Goal: Task Accomplishment & Management: Manage account settings

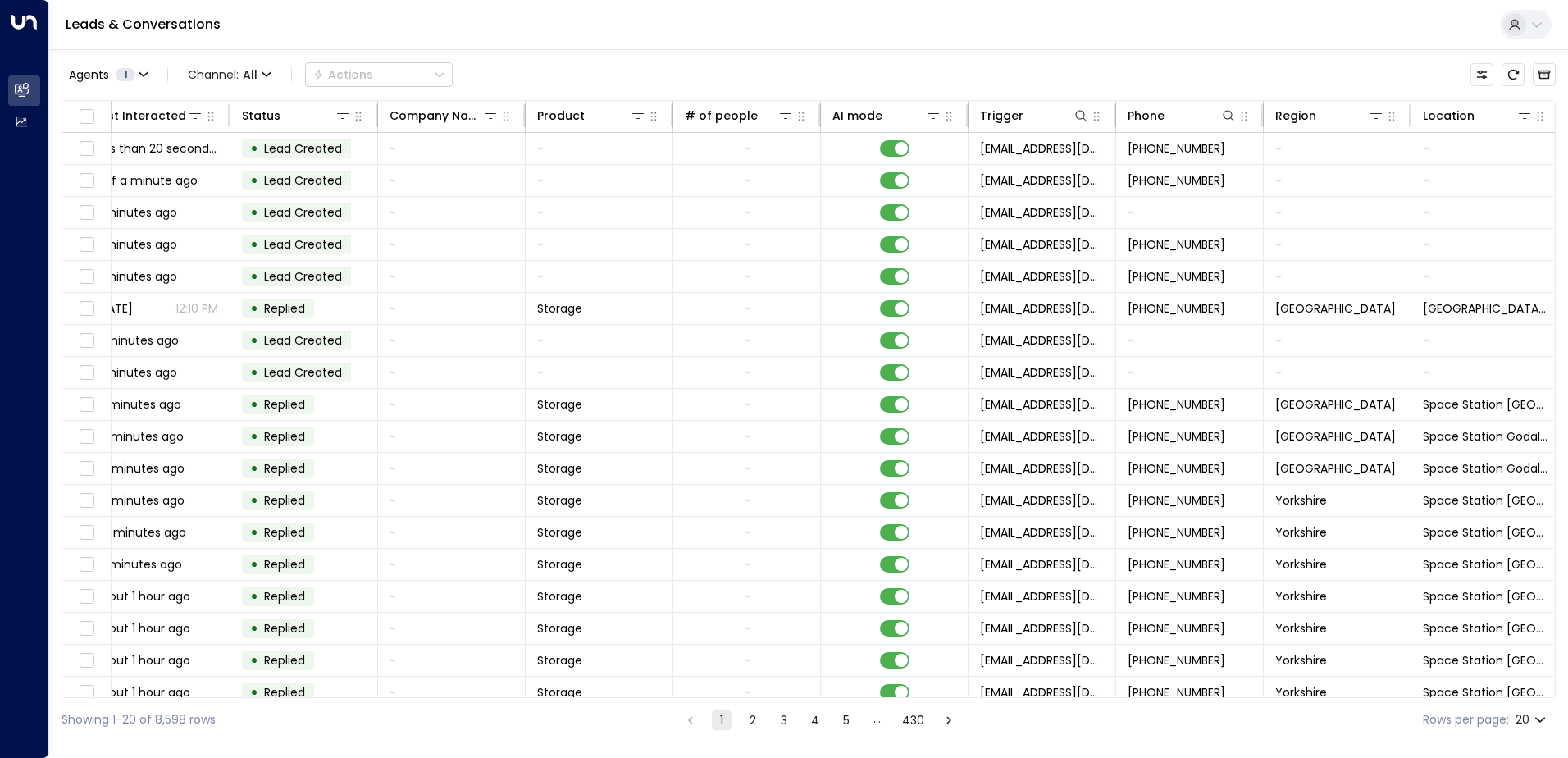
scroll to position [0, 335]
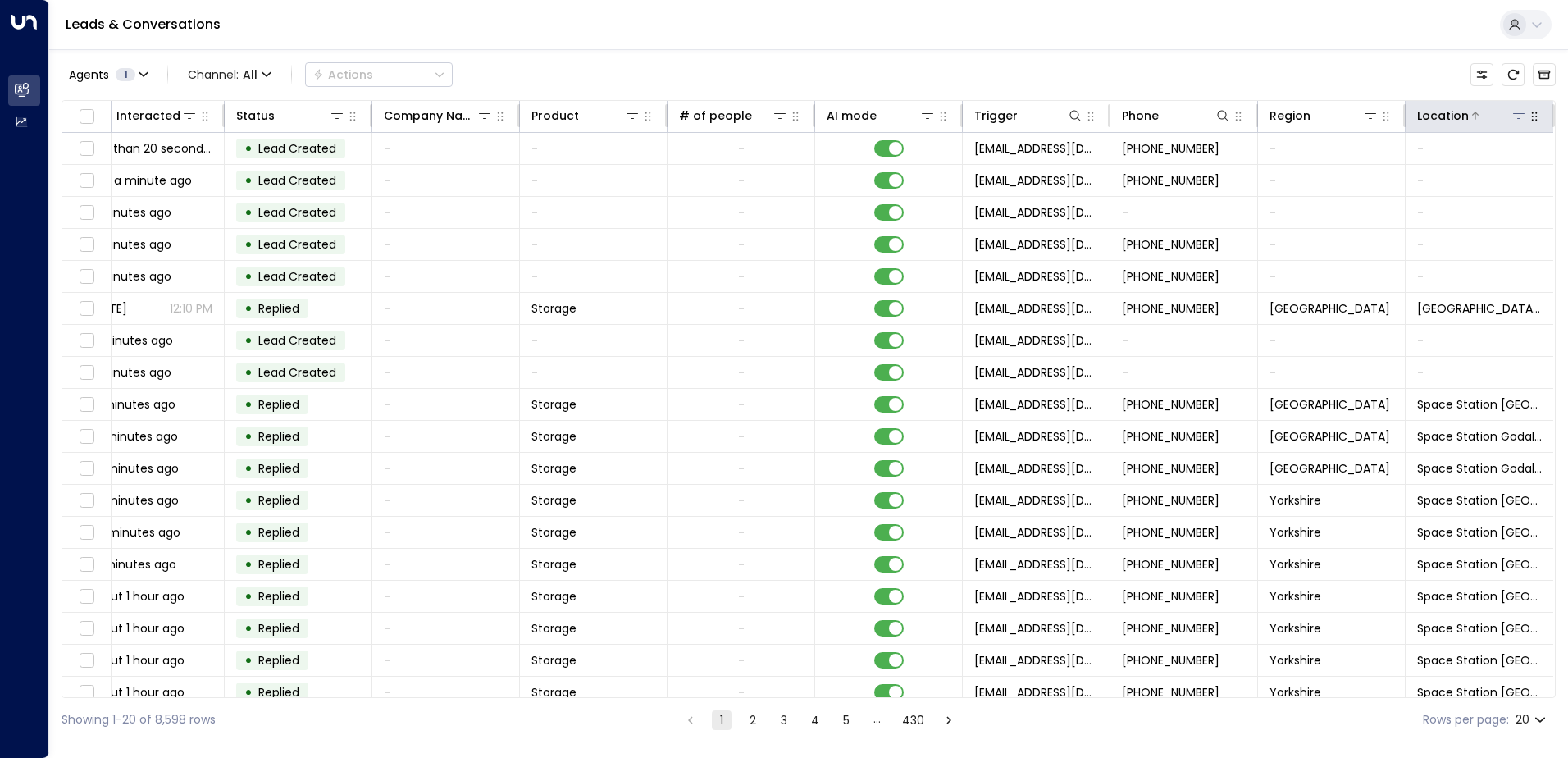
click at [1514, 114] on icon at bounding box center [1519, 116] width 13 height 13
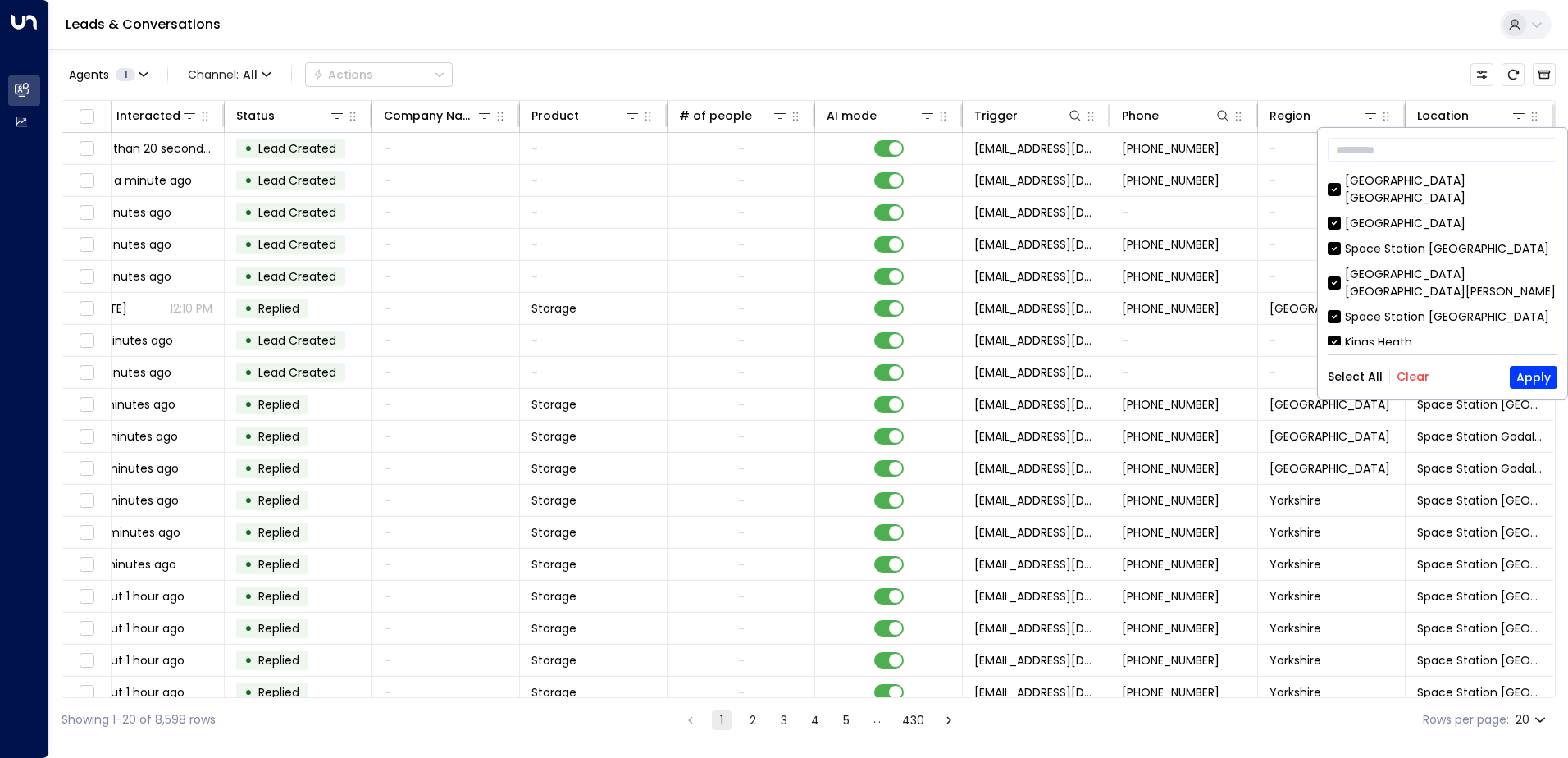
click at [1410, 378] on button "Clear" at bounding box center [1412, 377] width 33 height 13
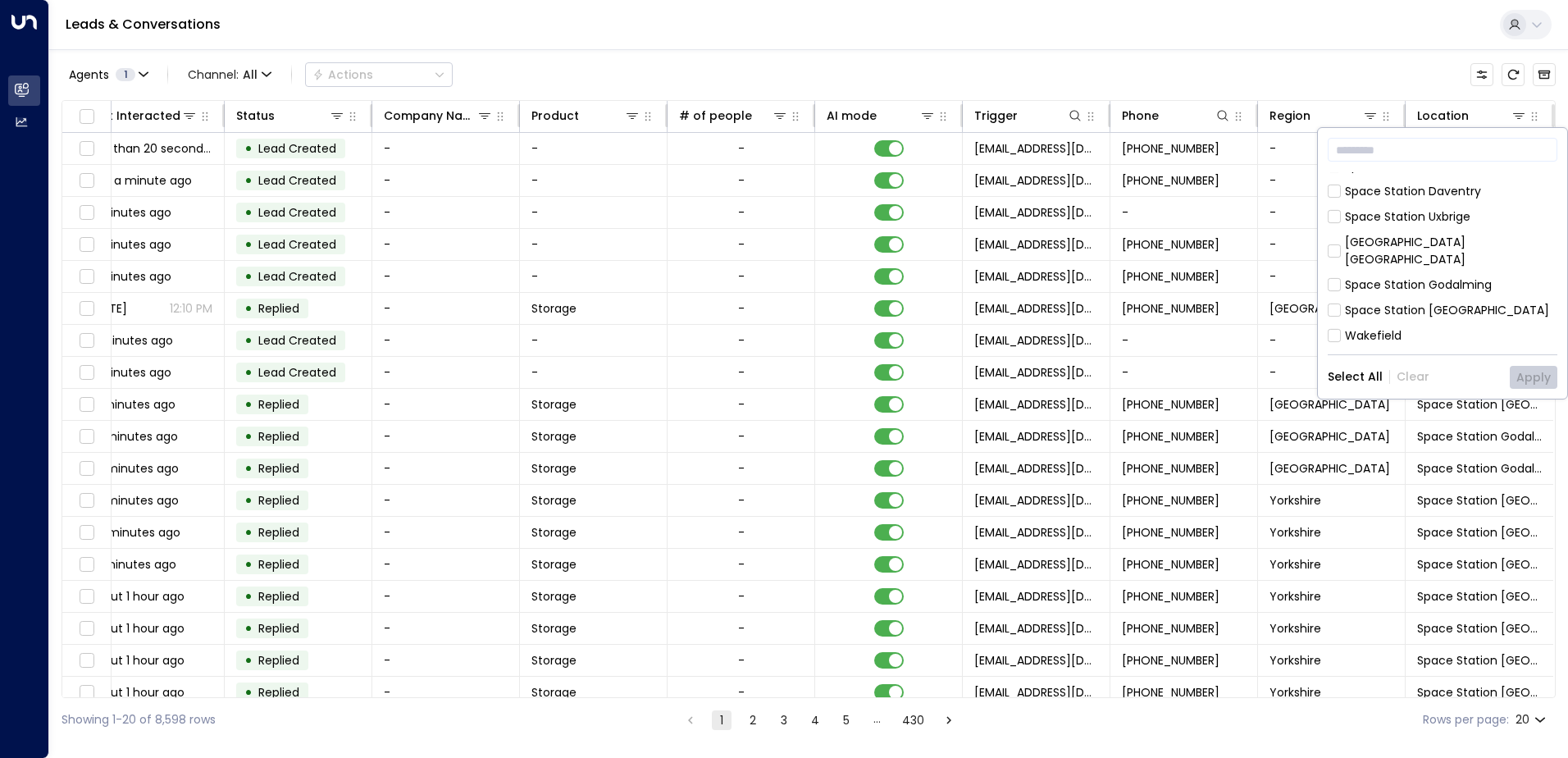
scroll to position [492, 0]
click at [1538, 379] on button "Apply" at bounding box center [1534, 377] width 48 height 23
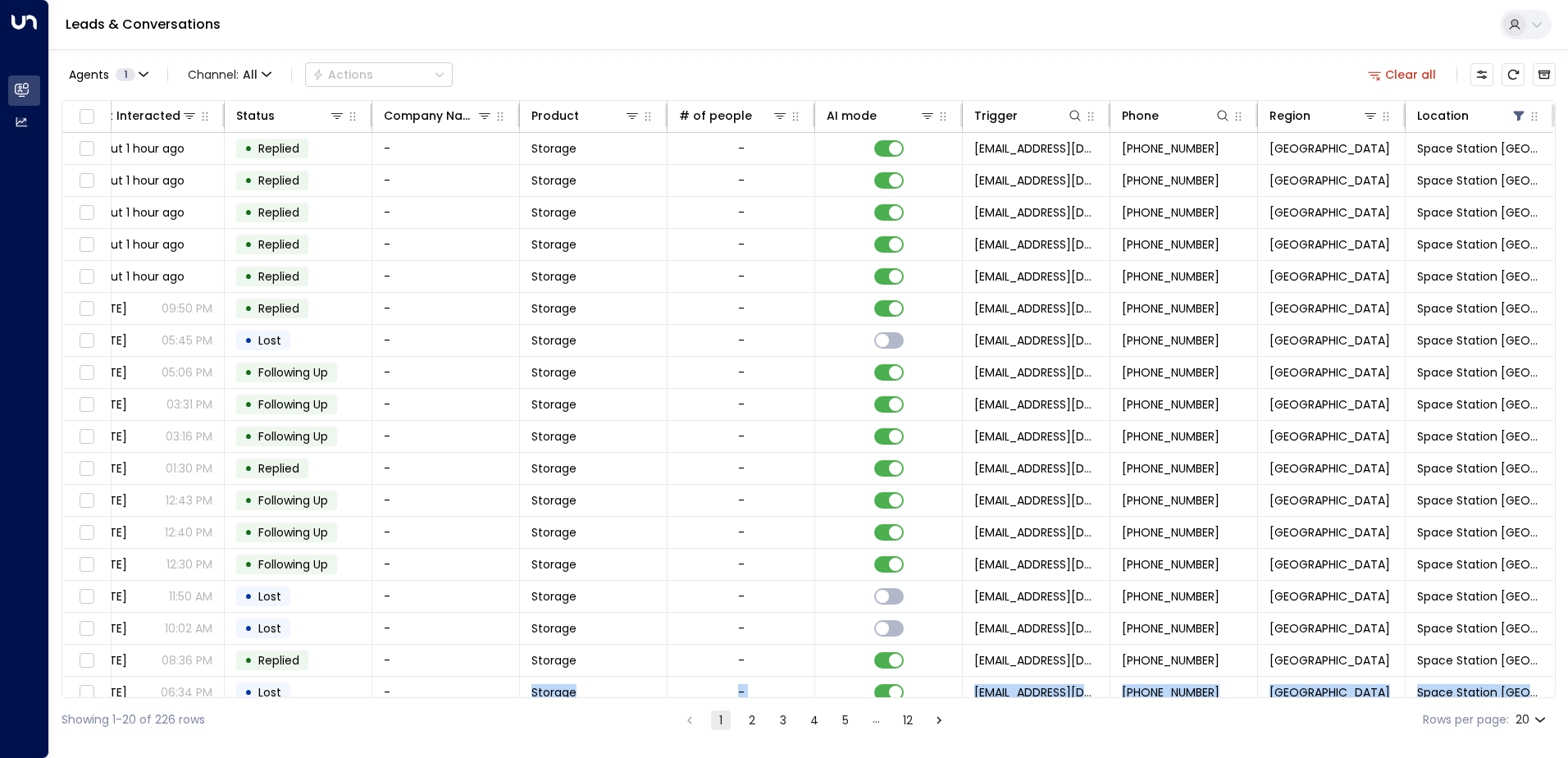
scroll to position [81, 335]
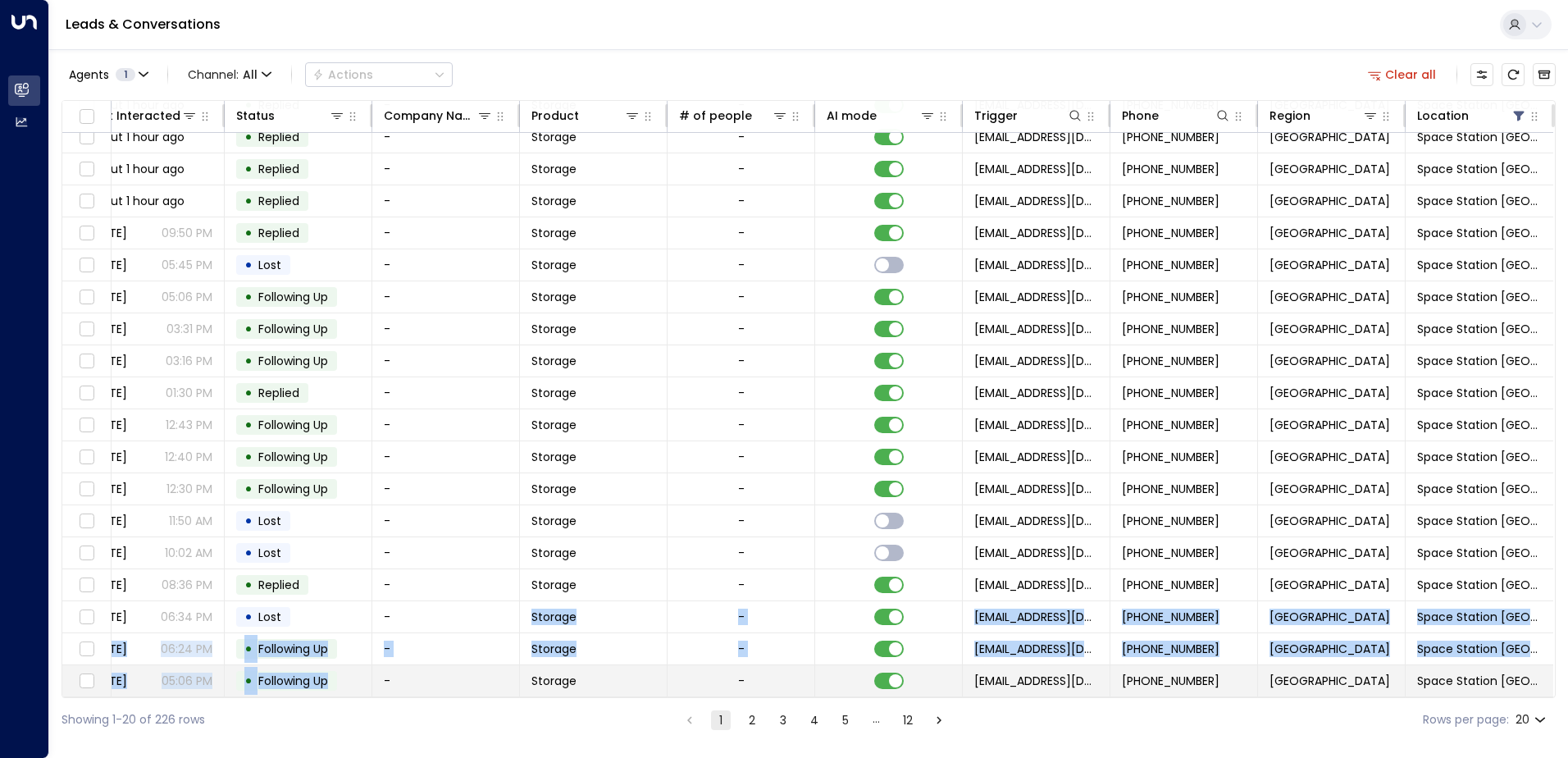
drag, startPoint x: 527, startPoint y: 692, endPoint x: 364, endPoint y: 689, distance: 163.0
click at [364, 689] on tbody "[PERSON_NAME] 1 [EMAIL_ADDRESS][DOMAIN_NAME] about 1 hour ago • Replied - Stora…" at bounding box center [643, 377] width 1821 height 640
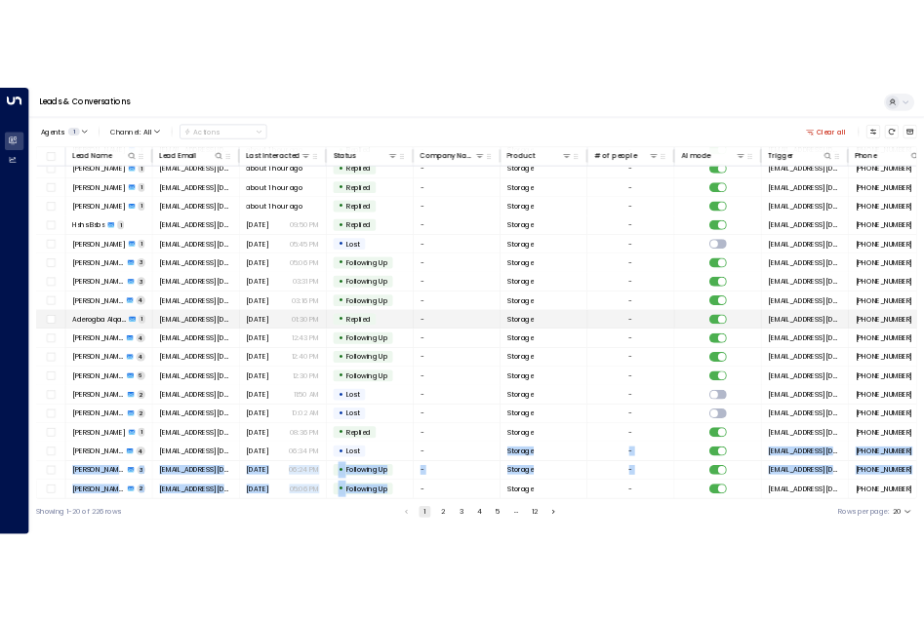
scroll to position [0, 0]
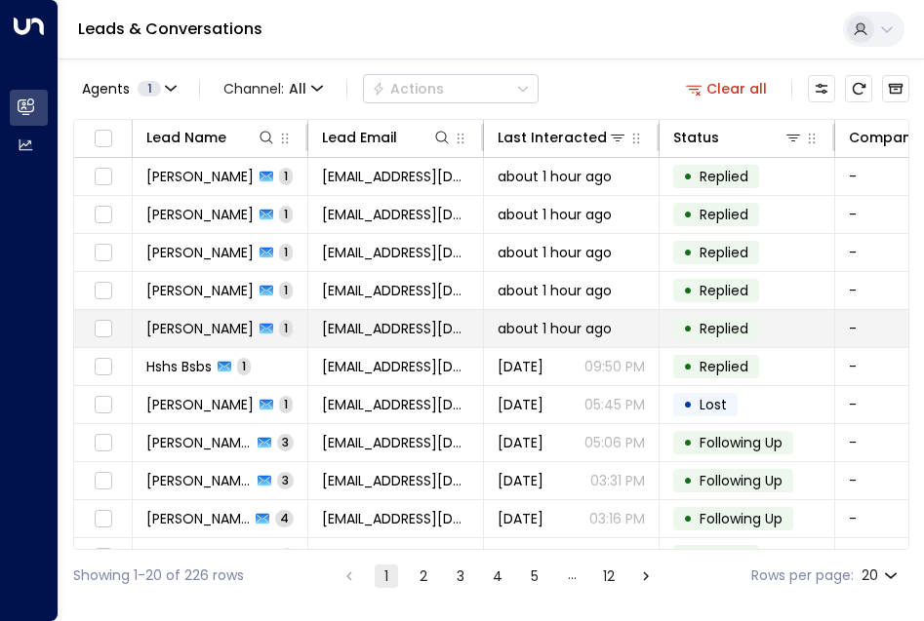
click at [194, 329] on span "[PERSON_NAME]" at bounding box center [199, 329] width 107 height 20
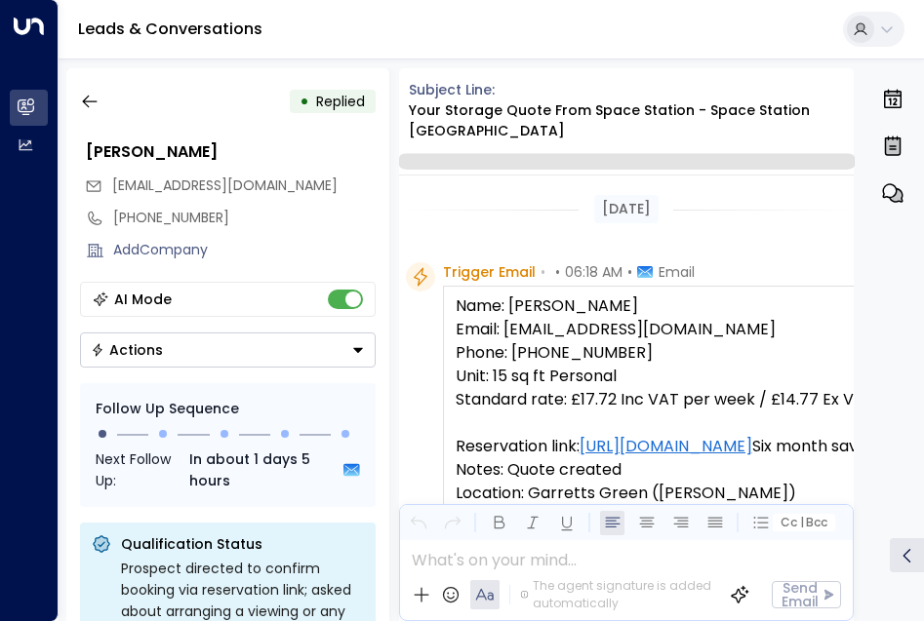
scroll to position [1056, 0]
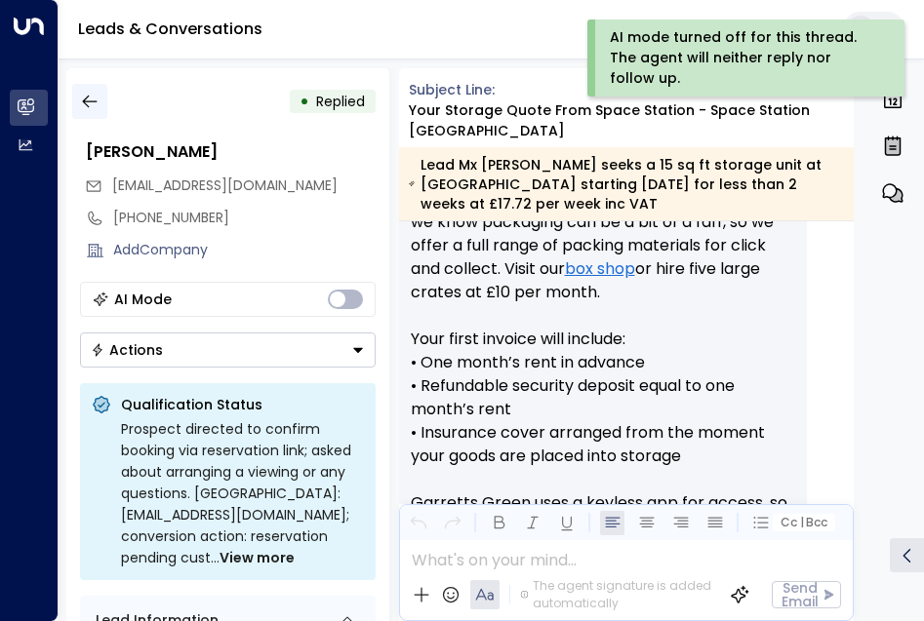
click at [90, 106] on icon "button" at bounding box center [90, 102] width 20 height 20
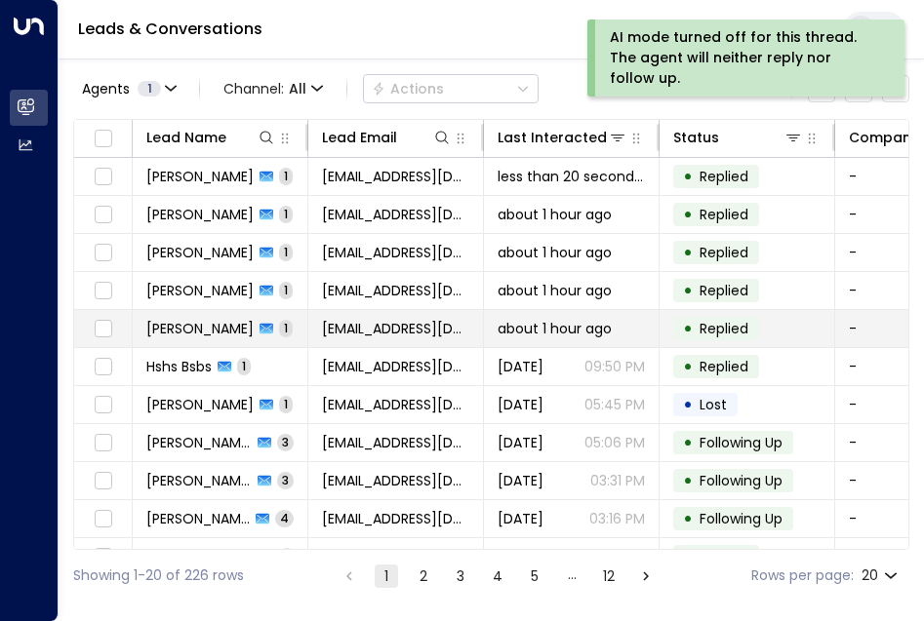
click at [191, 330] on span "[PERSON_NAME]" at bounding box center [199, 329] width 107 height 20
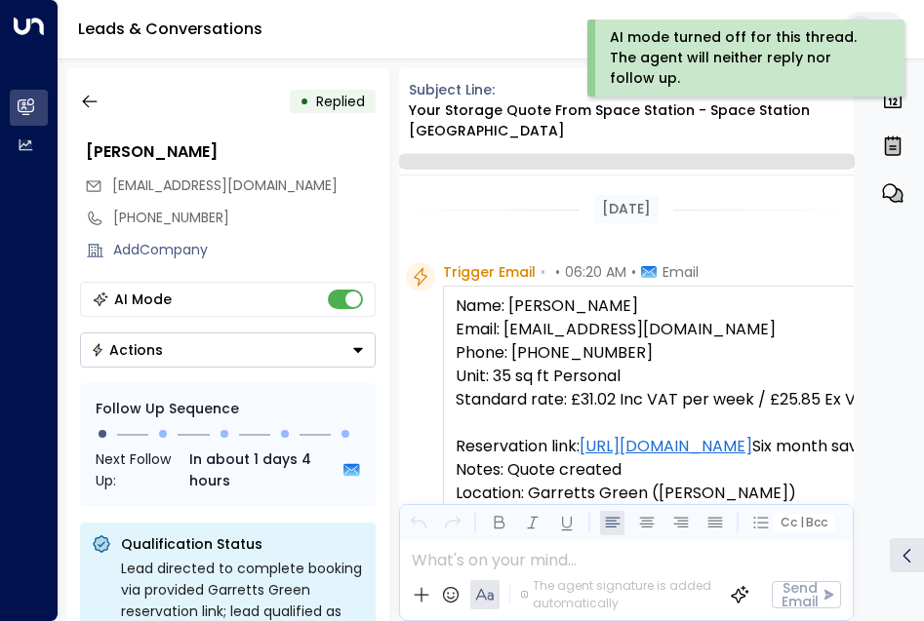
scroll to position [1056, 0]
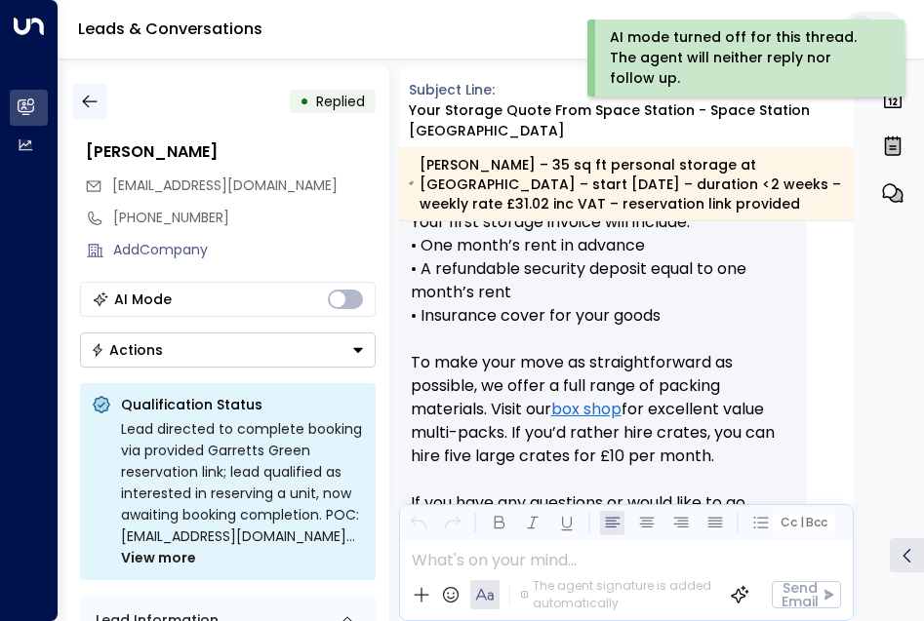
click at [85, 102] on icon "button" at bounding box center [90, 102] width 20 height 20
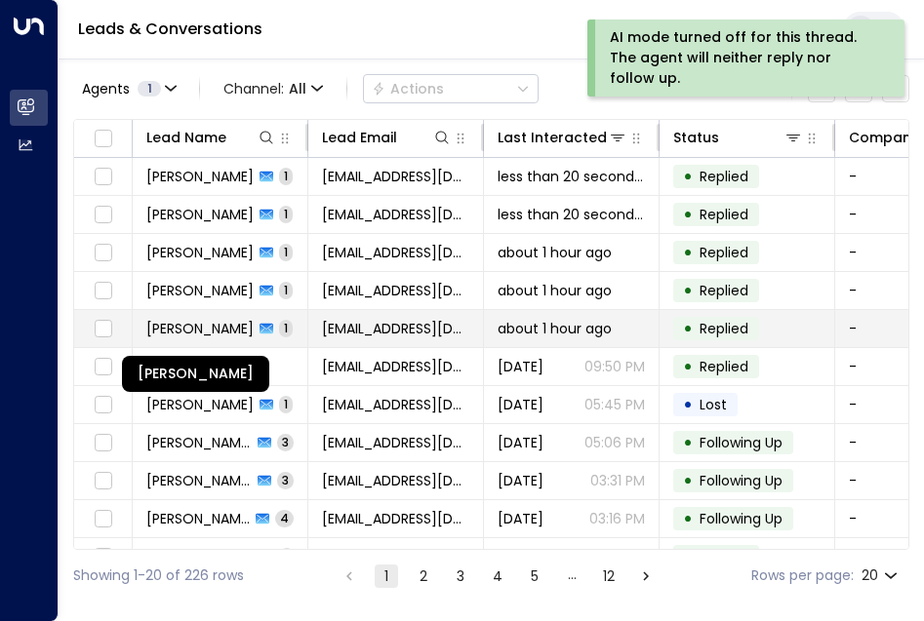
click at [209, 330] on span "[PERSON_NAME]" at bounding box center [199, 329] width 107 height 20
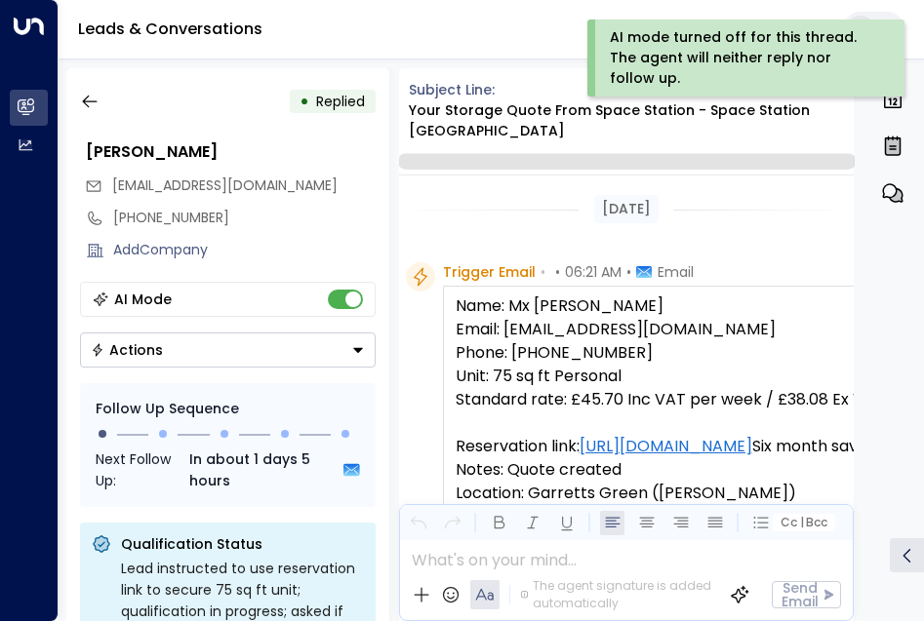
scroll to position [1388, 0]
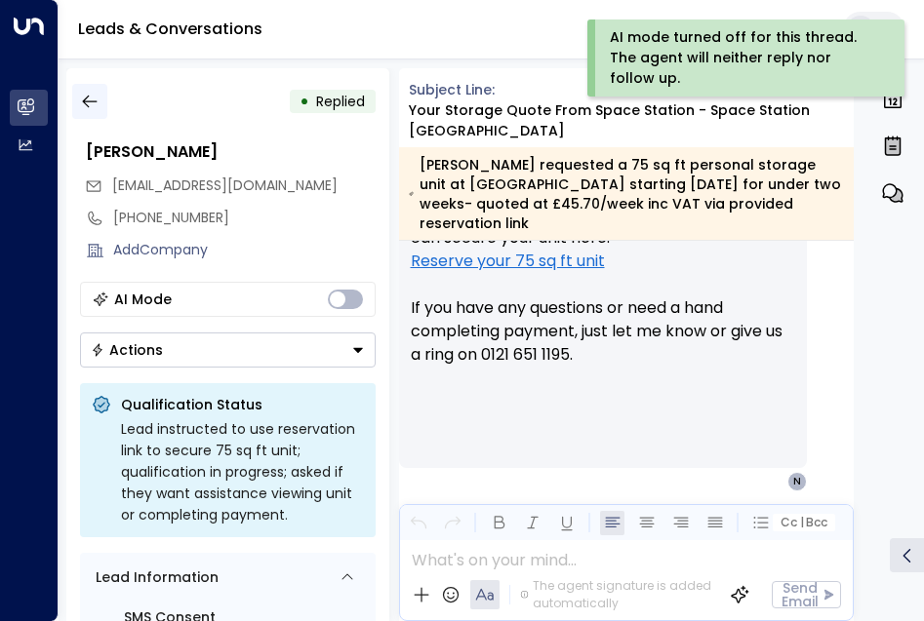
click at [91, 103] on icon "button" at bounding box center [90, 102] width 20 height 20
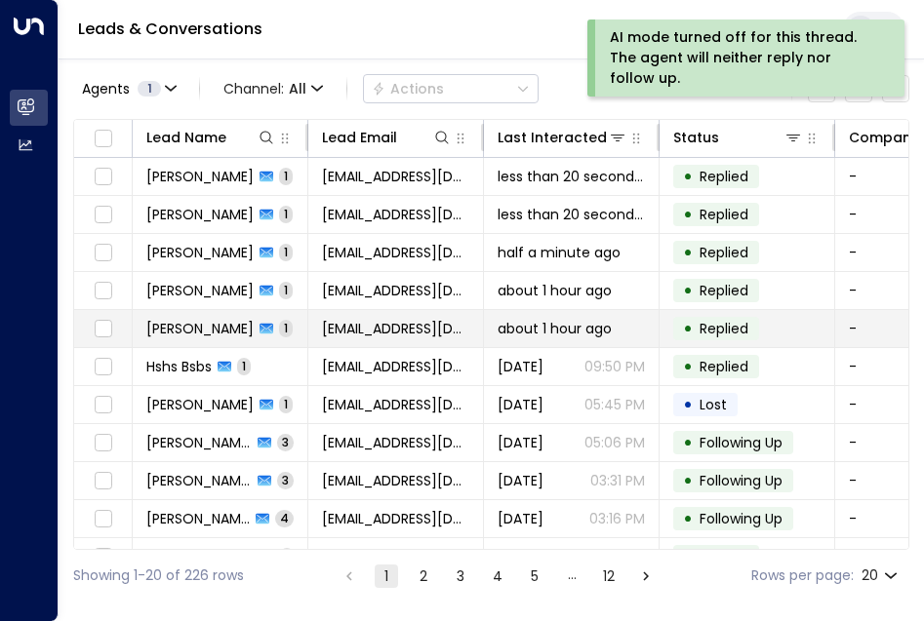
click at [190, 322] on span "[PERSON_NAME]" at bounding box center [199, 329] width 107 height 20
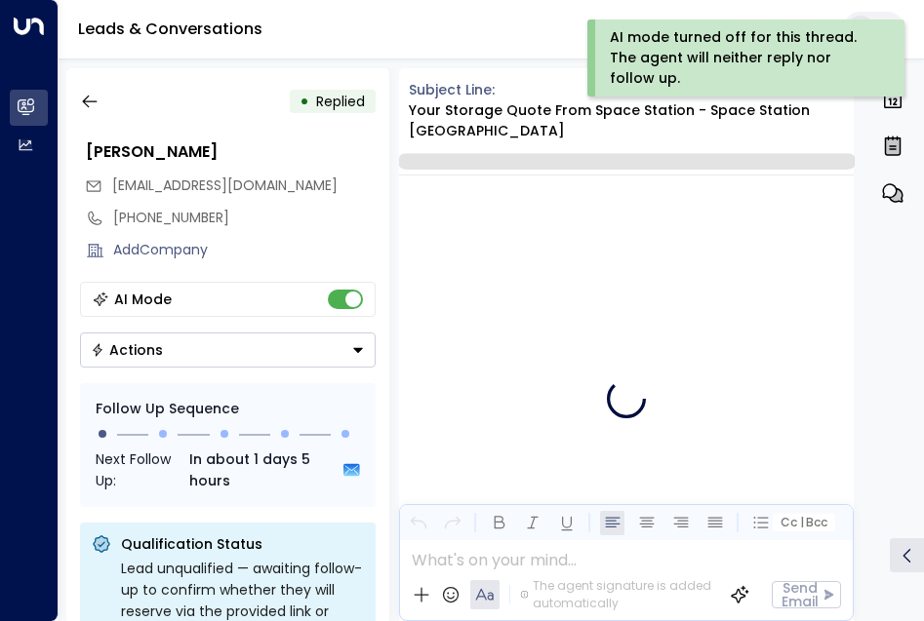
scroll to position [1599, 0]
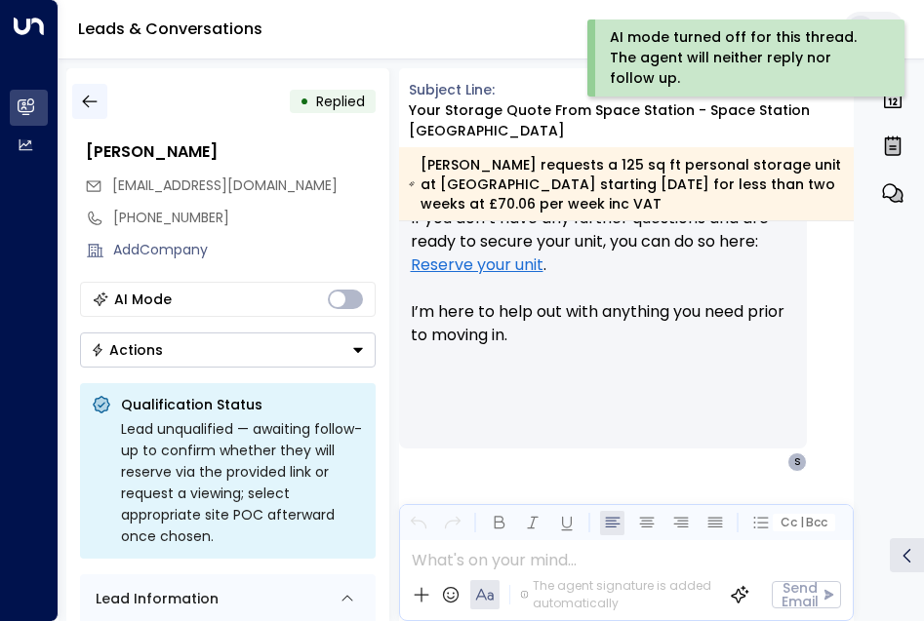
click at [85, 102] on icon "button" at bounding box center [90, 102] width 20 height 20
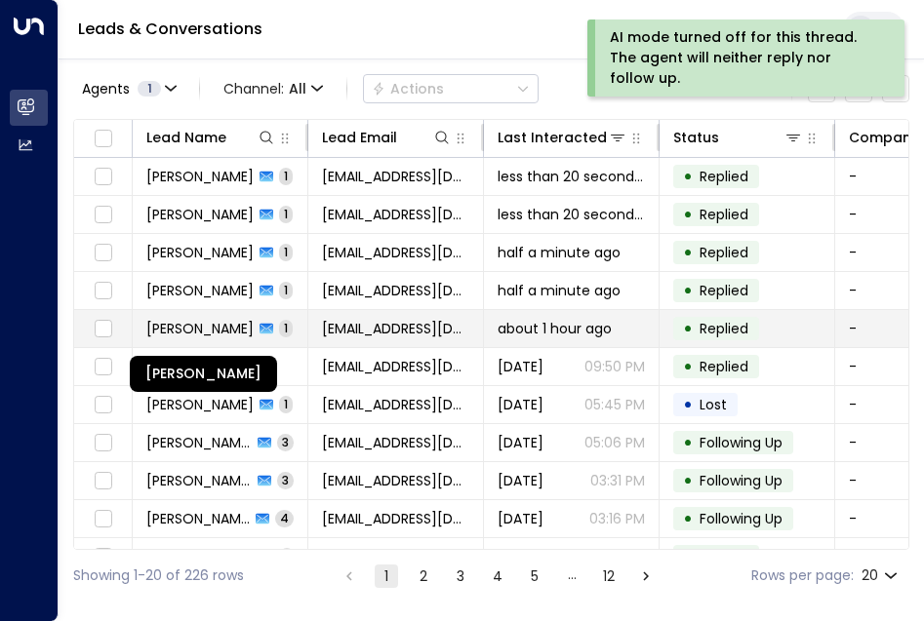
click at [203, 327] on span "[PERSON_NAME]" at bounding box center [199, 329] width 107 height 20
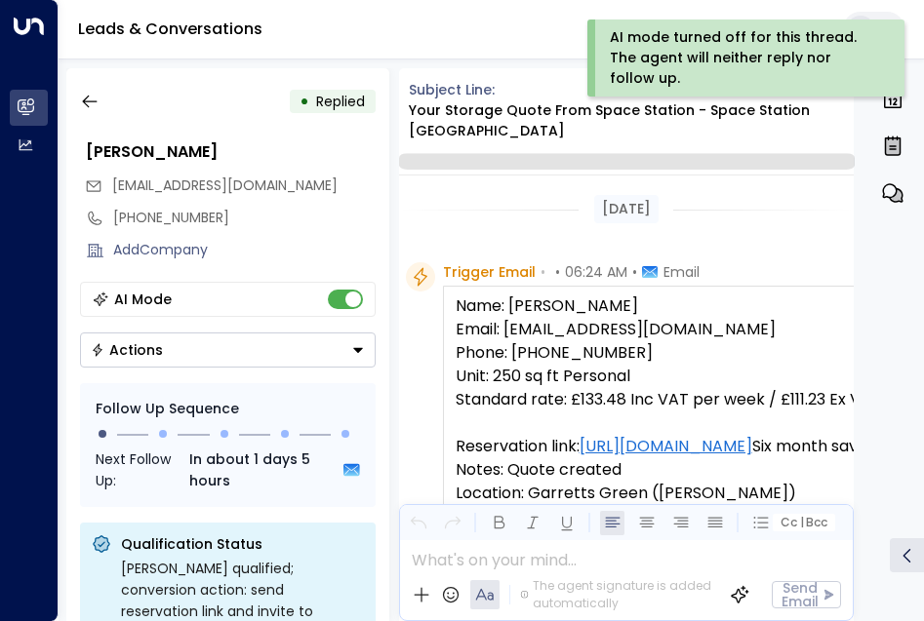
scroll to position [1056, 0]
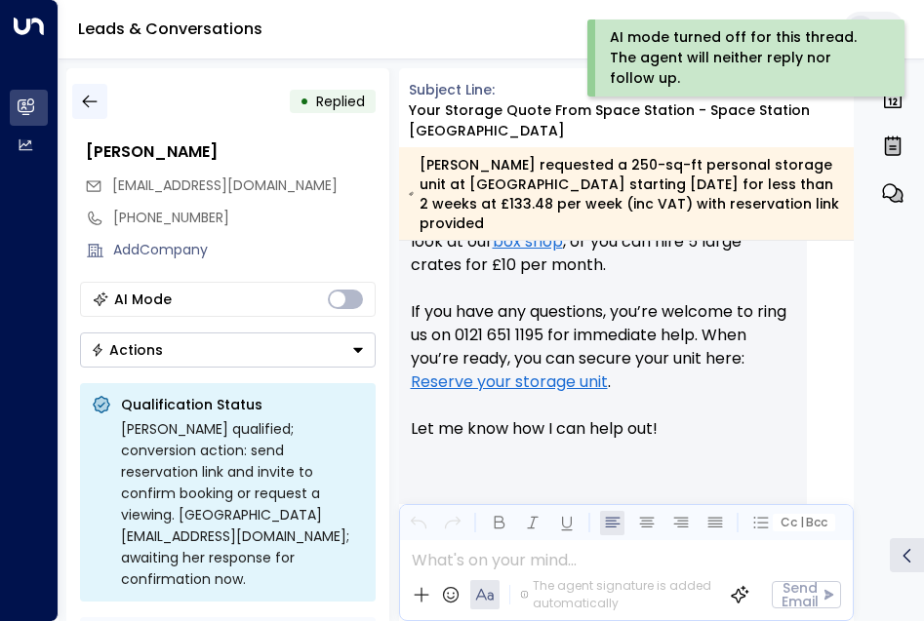
click at [89, 103] on icon "button" at bounding box center [90, 102] width 20 height 20
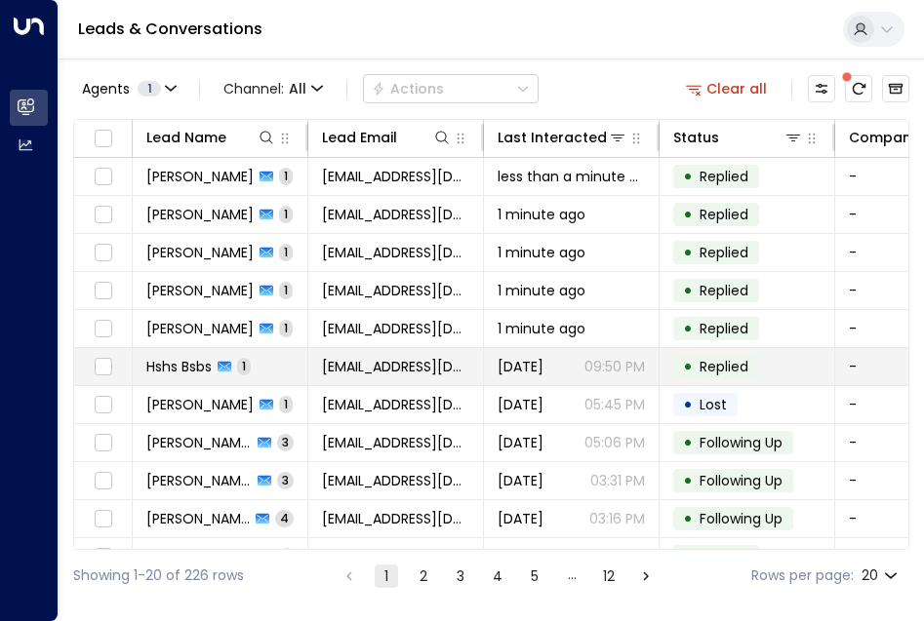
click at [210, 360] on span "Hshs Bsbs" at bounding box center [178, 367] width 65 height 20
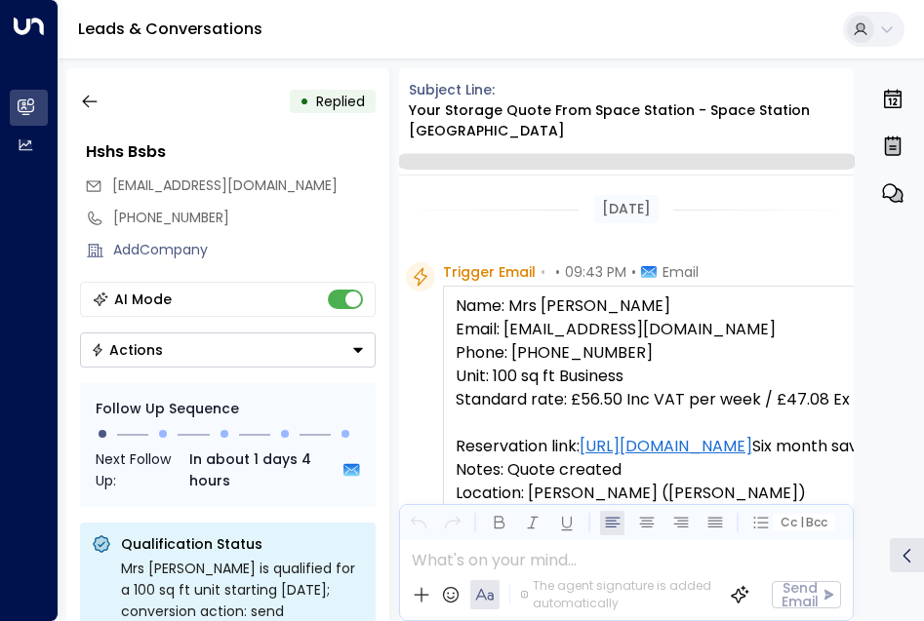
scroll to position [1056, 0]
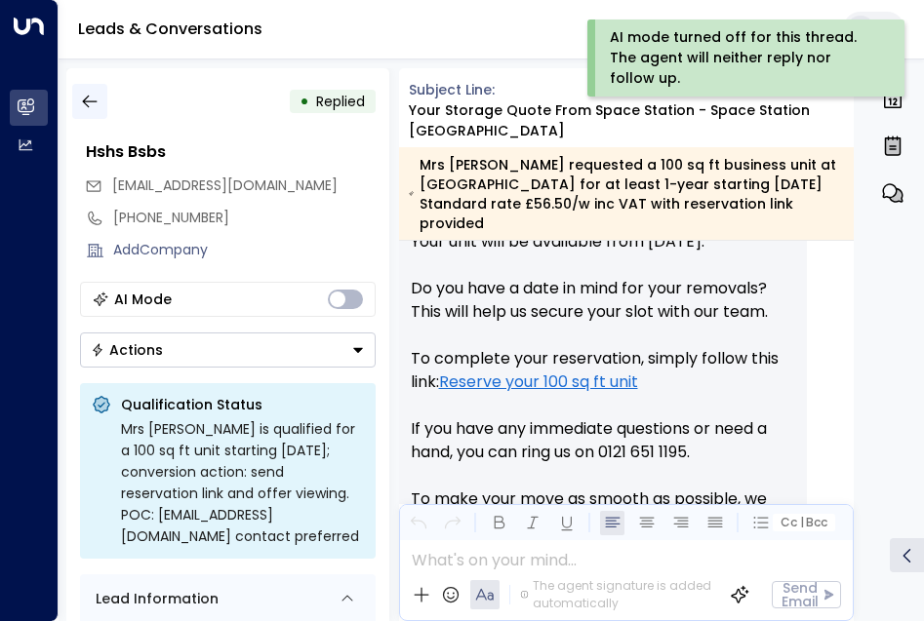
click at [89, 103] on icon "button" at bounding box center [90, 102] width 20 height 20
